Goal: Task Accomplishment & Management: Complete application form

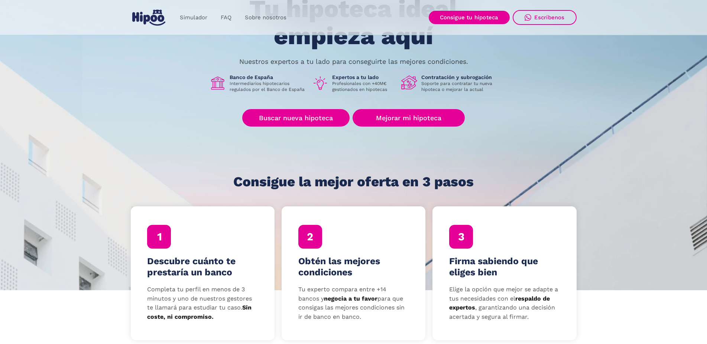
scroll to position [76, 0]
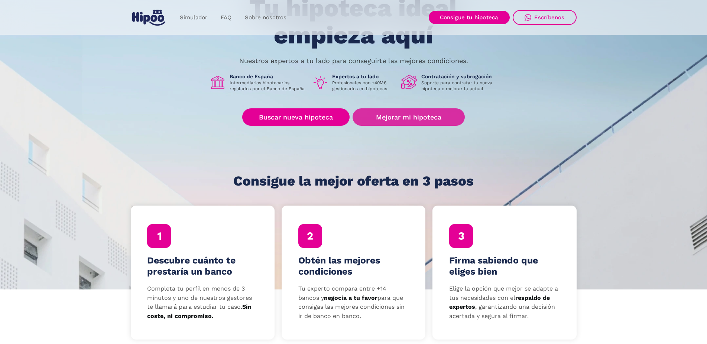
click at [439, 117] on link "Mejorar mi hipoteca" at bounding box center [408, 116] width 112 height 17
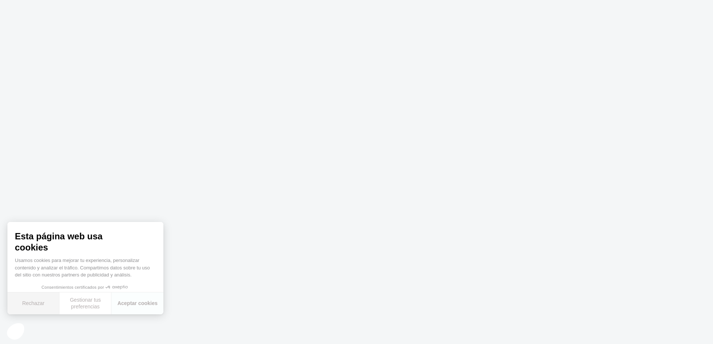
drag, startPoint x: 52, startPoint y: 305, endPoint x: 205, endPoint y: 271, distance: 156.4
click at [52, 305] on button "Rechazar" at bounding box center [33, 304] width 52 height 22
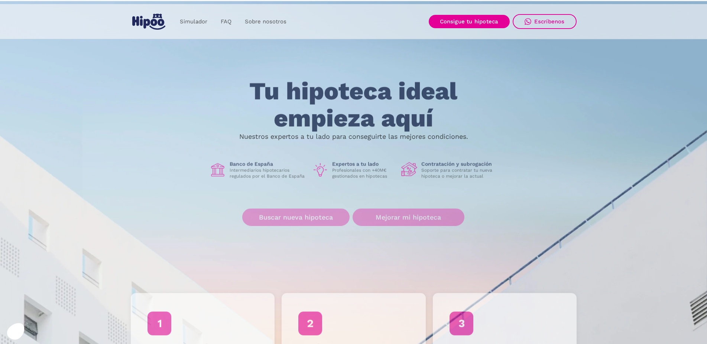
scroll to position [76, 0]
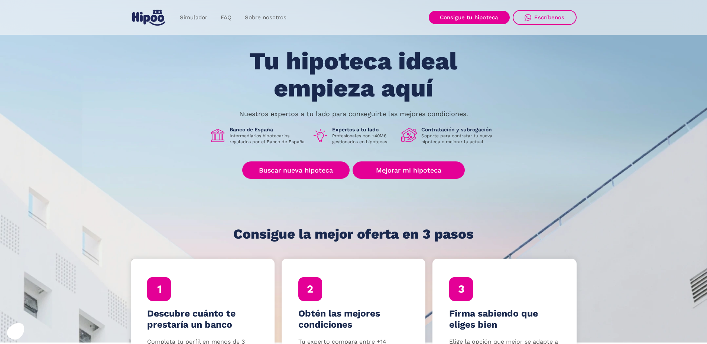
scroll to position [38, 0]
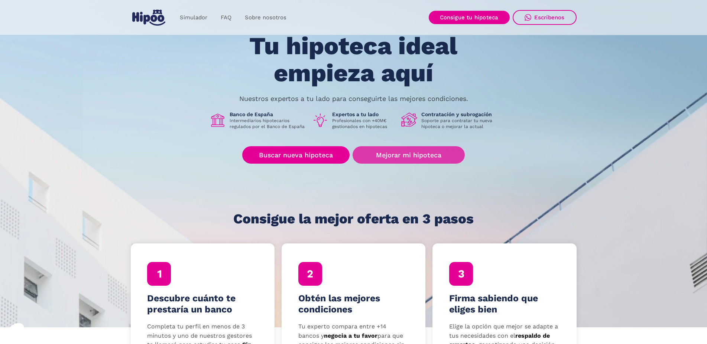
click at [429, 155] on link "Mejorar mi hipoteca" at bounding box center [408, 154] width 112 height 17
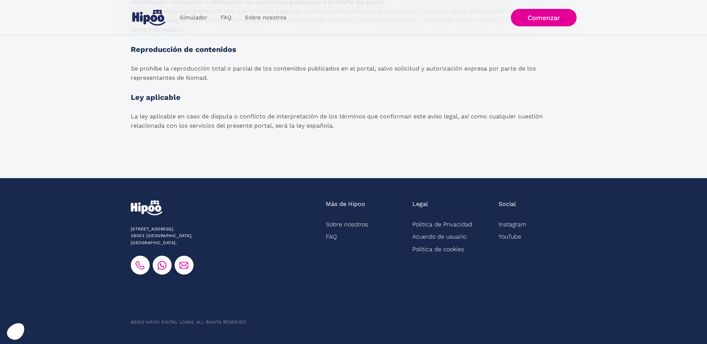
scroll to position [1201, 0]
